Goal: Use online tool/utility: Utilize a website feature to perform a specific function

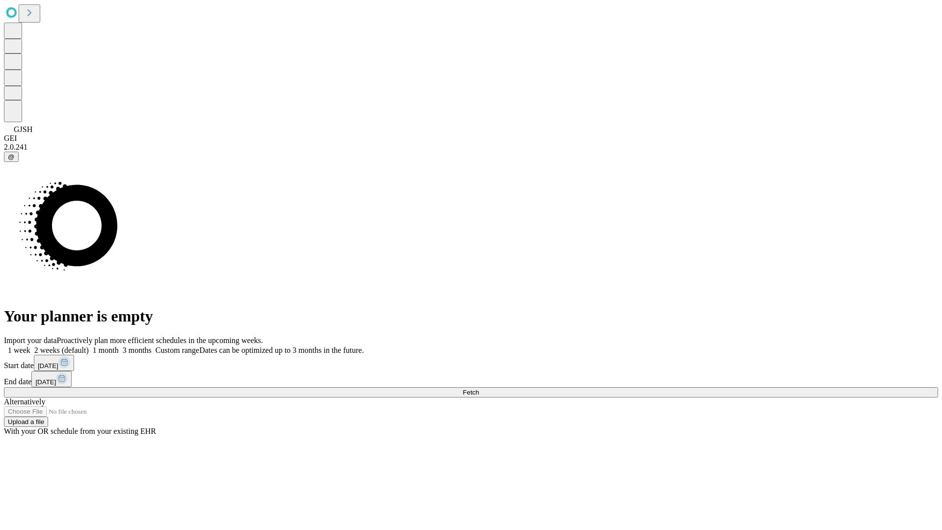
click at [479, 388] on span "Fetch" at bounding box center [471, 391] width 16 height 7
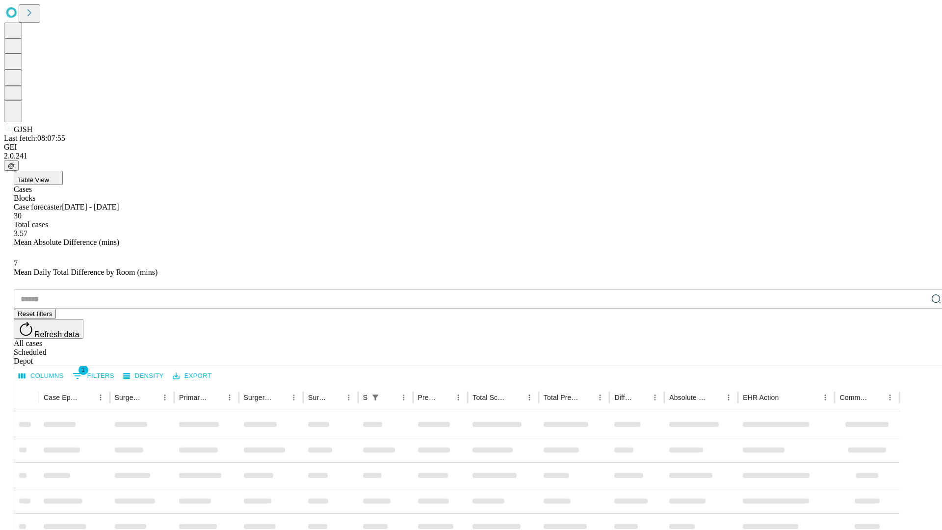
click at [49, 176] on span "Table View" at bounding box center [33, 179] width 31 height 7
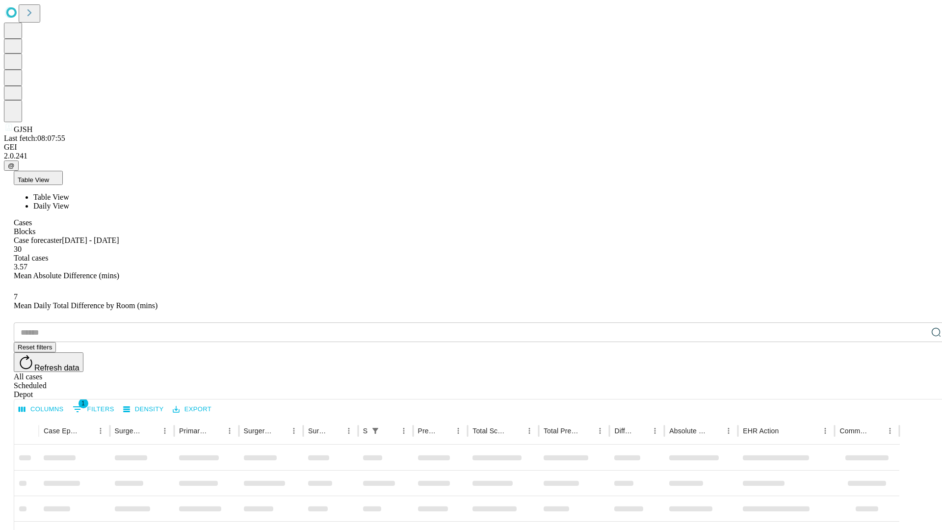
click at [69, 202] on span "Daily View" at bounding box center [51, 206] width 36 height 8
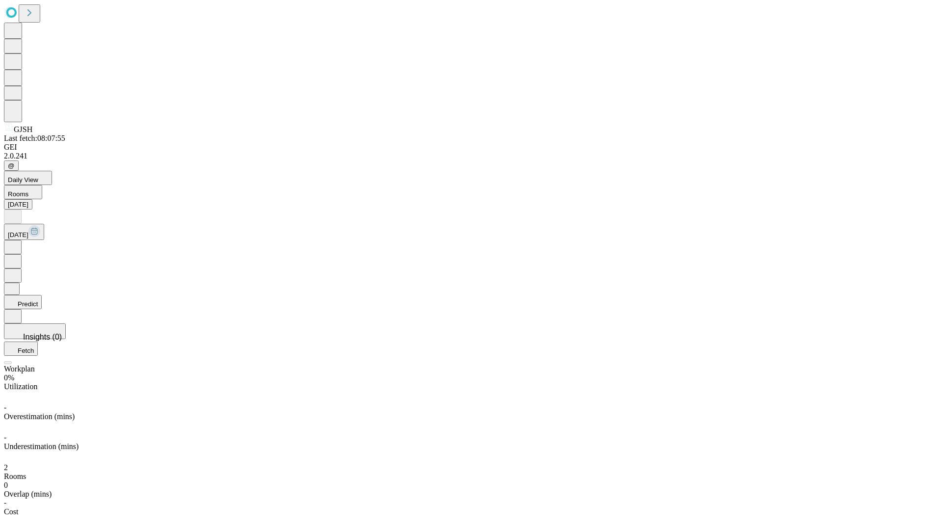
click at [42, 295] on button "Predict" at bounding box center [23, 302] width 38 height 14
